Goal: Browse casually

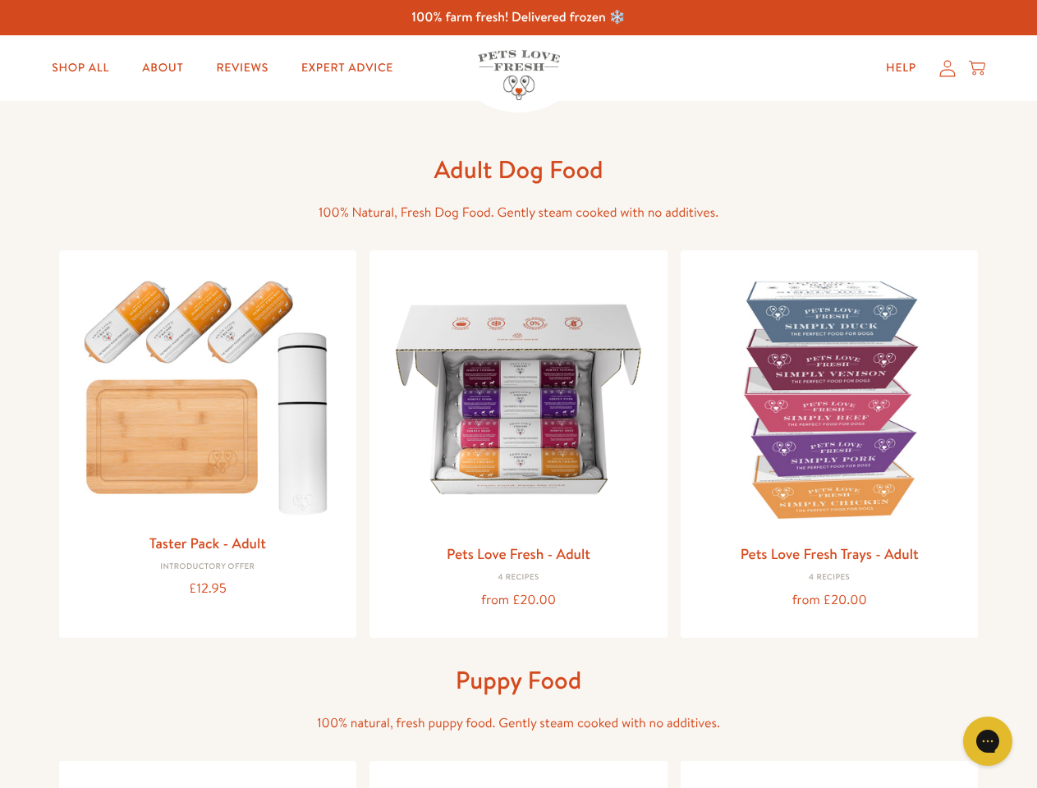
click at [988, 741] on icon "Gorgias live chat" at bounding box center [987, 741] width 16 height 16
